Goal: Information Seeking & Learning: Learn about a topic

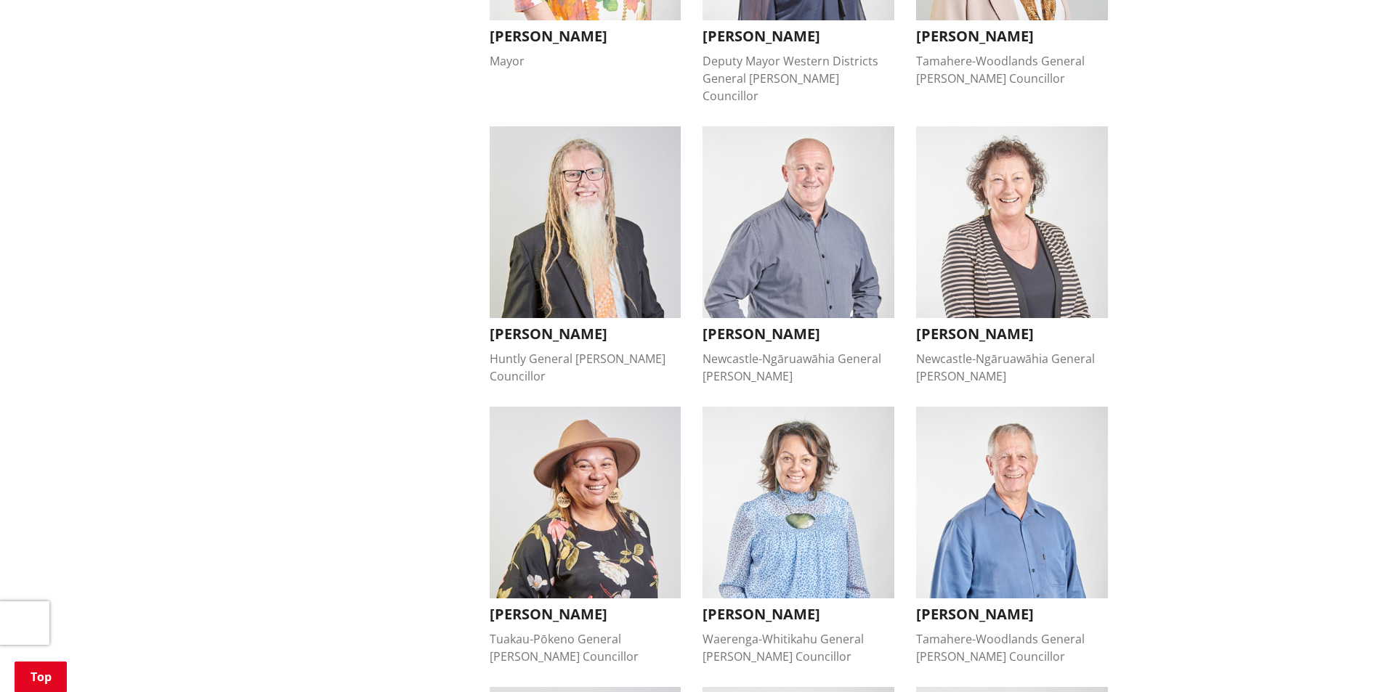
scroll to position [145, 0]
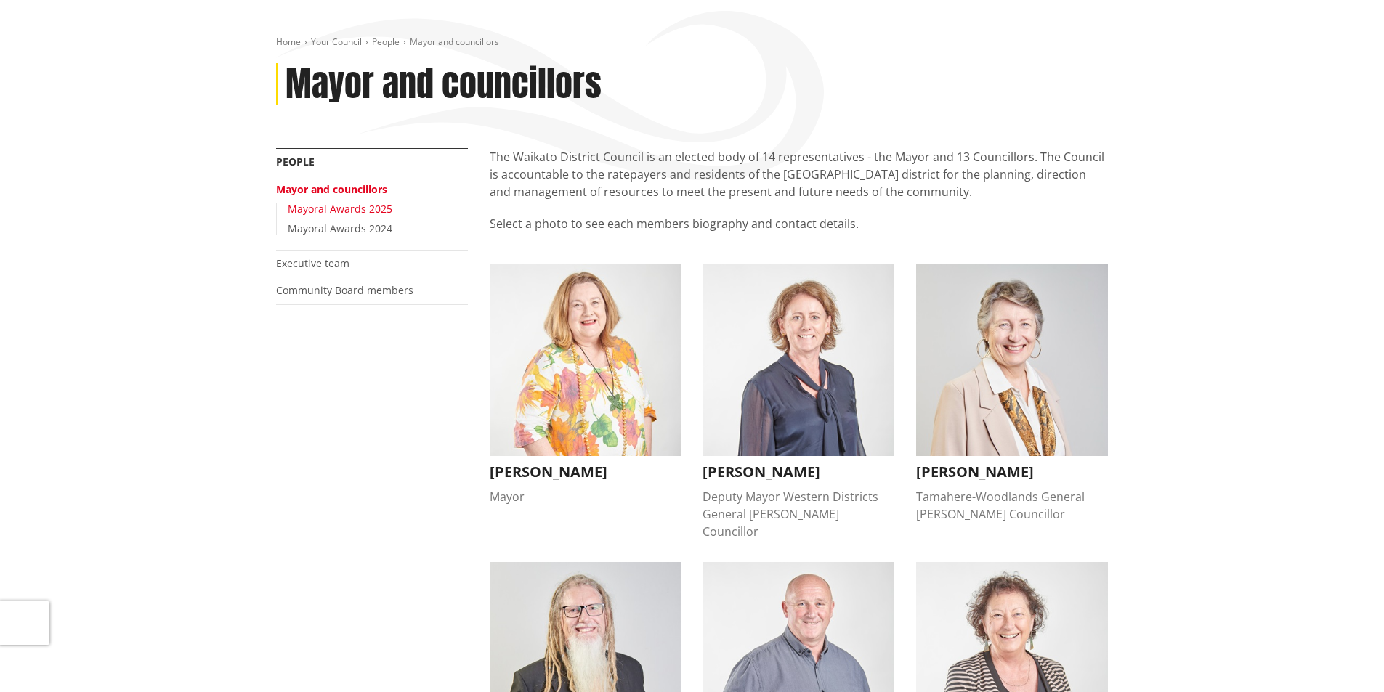
click at [373, 212] on link "Mayoral Awards 2025" at bounding box center [340, 209] width 105 height 14
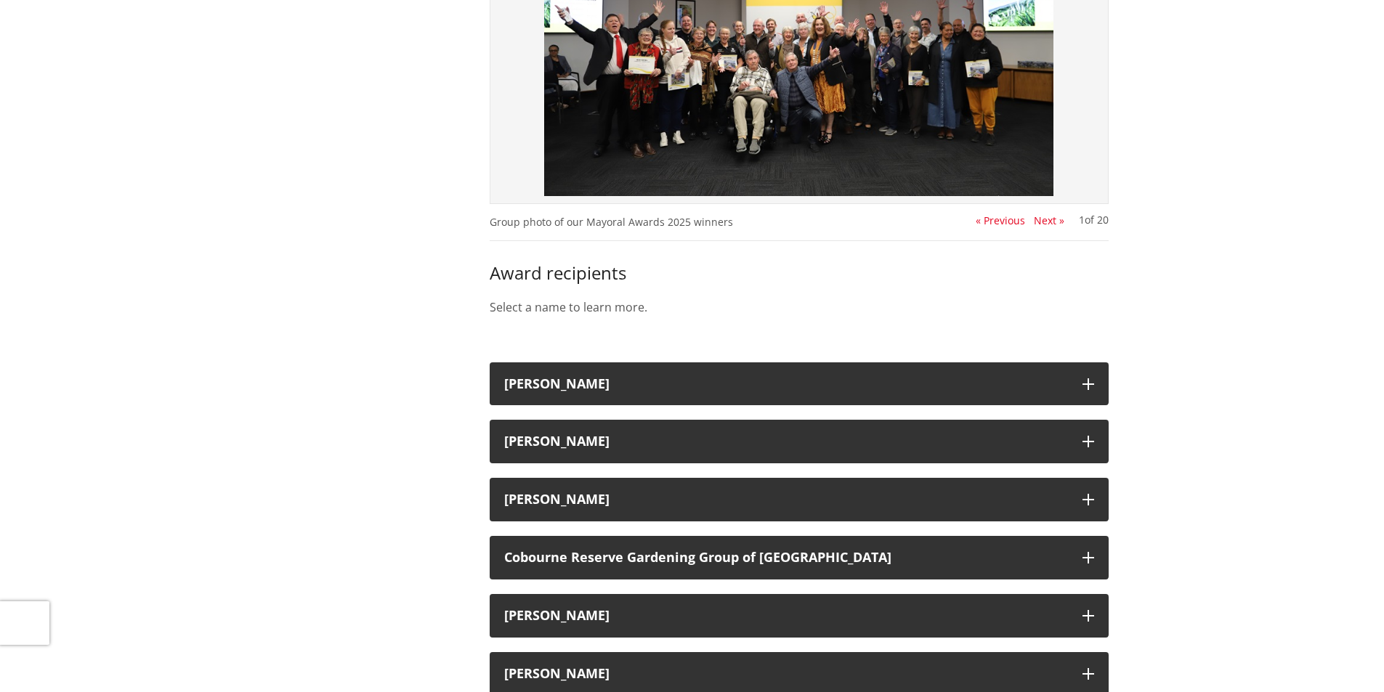
scroll to position [145, 0]
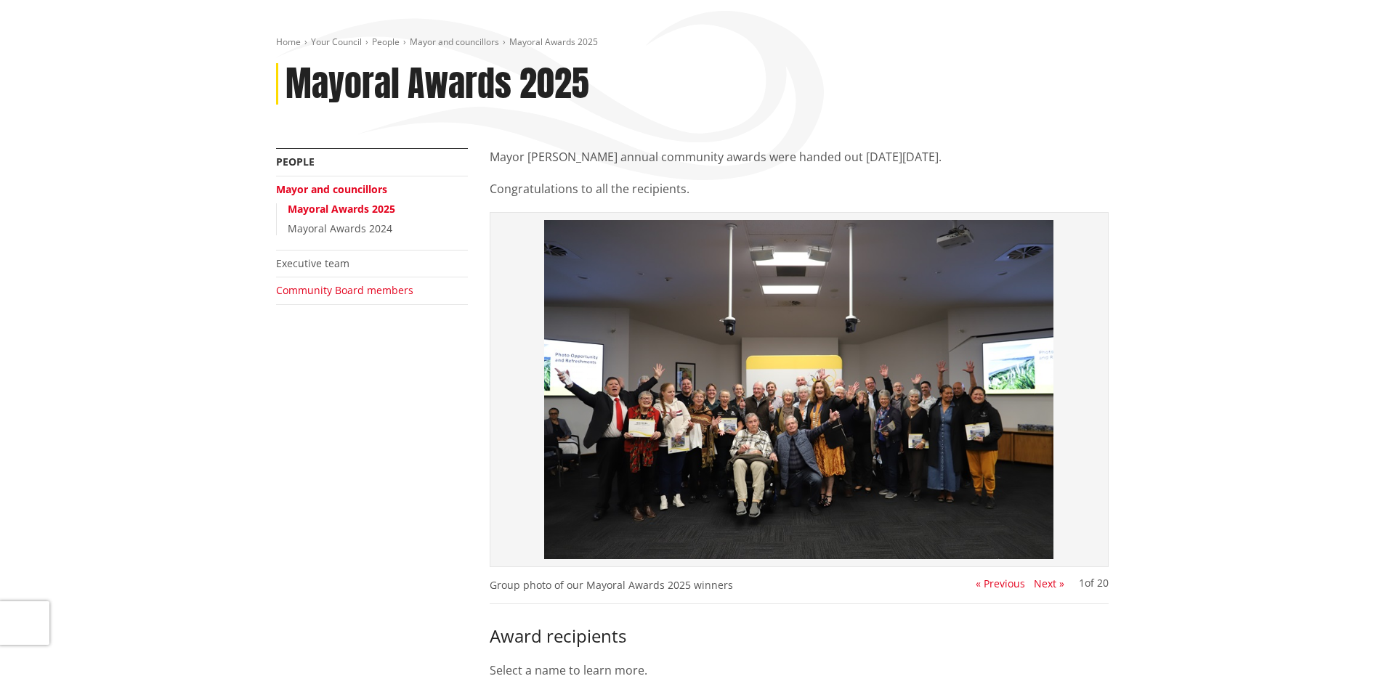
click at [365, 290] on link "Community Board members" at bounding box center [344, 290] width 137 height 14
click at [331, 265] on link "Executive team" at bounding box center [312, 263] width 73 height 14
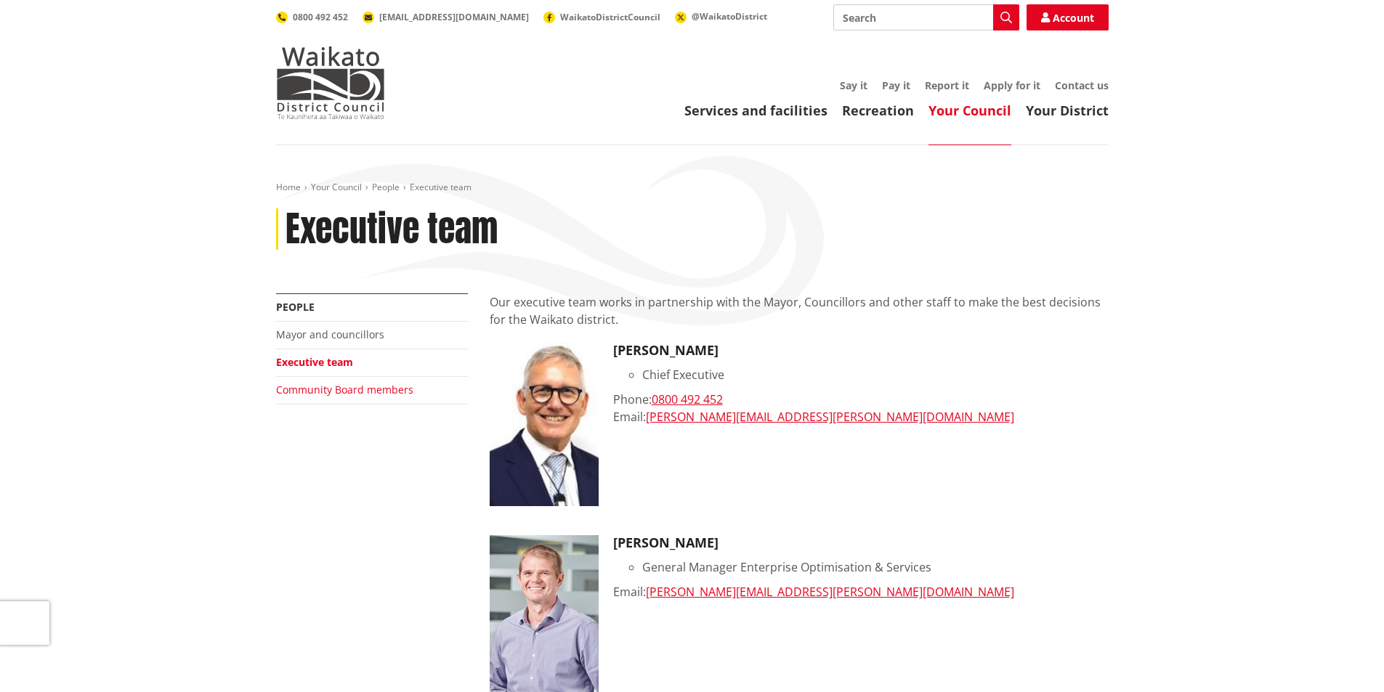
click at [328, 391] on link "Community Board members" at bounding box center [344, 390] width 137 height 14
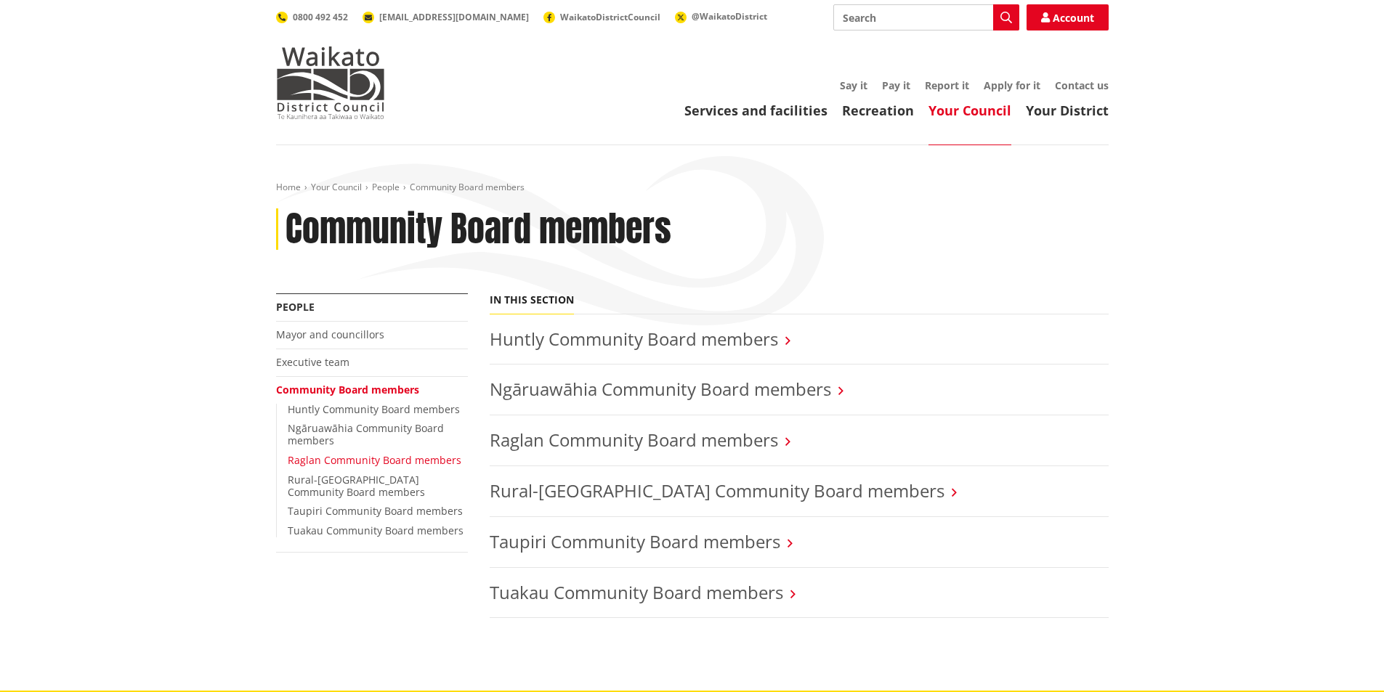
click at [359, 461] on link "Raglan Community Board members" at bounding box center [375, 460] width 174 height 14
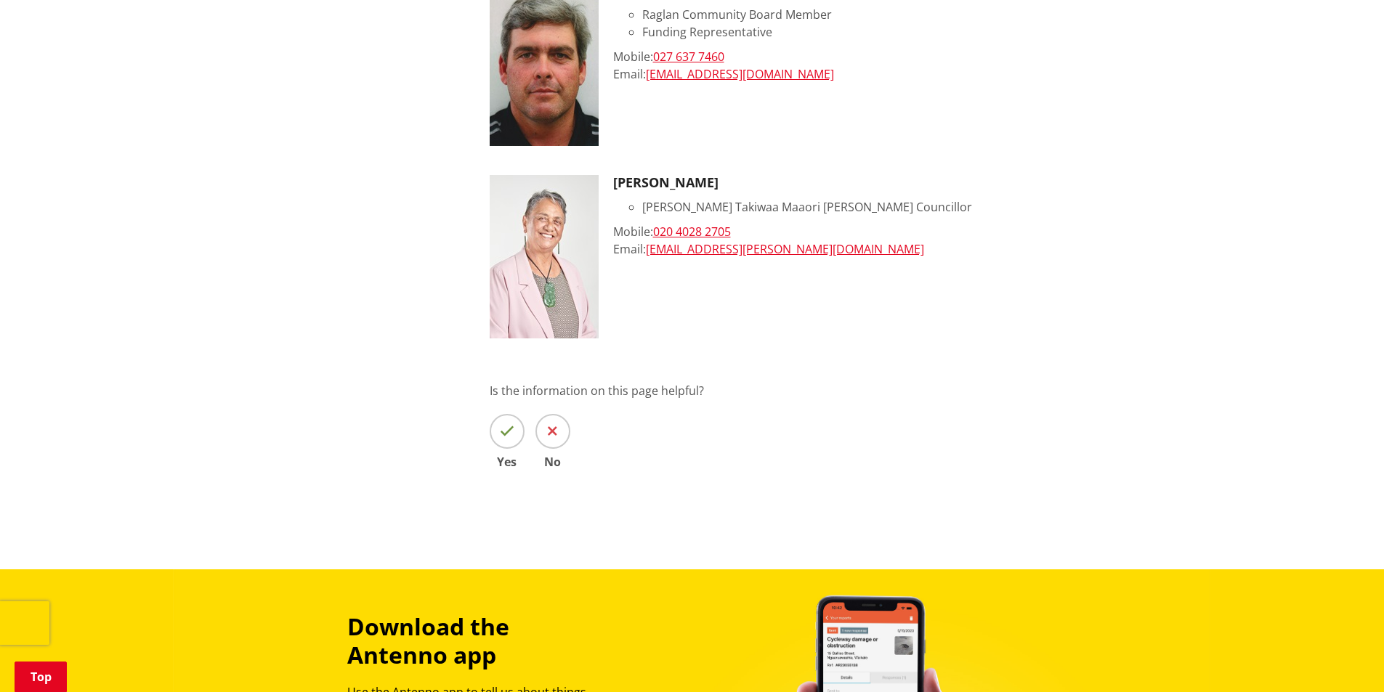
scroll to position [1235, 0]
